Goal: Find specific page/section: Find specific page/section

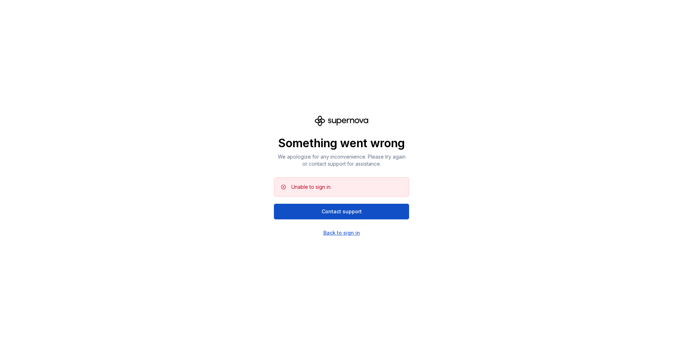
click at [345, 232] on div "Back to sign in" at bounding box center [342, 233] width 37 height 7
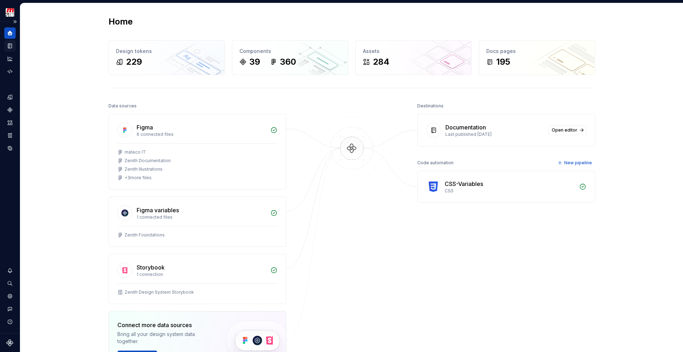
click at [11, 42] on div "Documentation" at bounding box center [9, 45] width 11 height 11
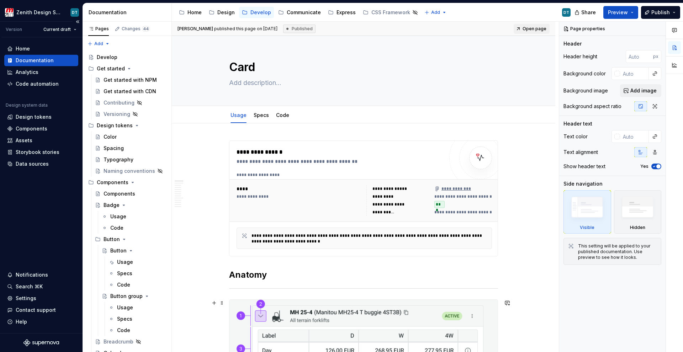
type textarea "*"
